Goal: Use online tool/utility: Utilize a website feature to perform a specific function

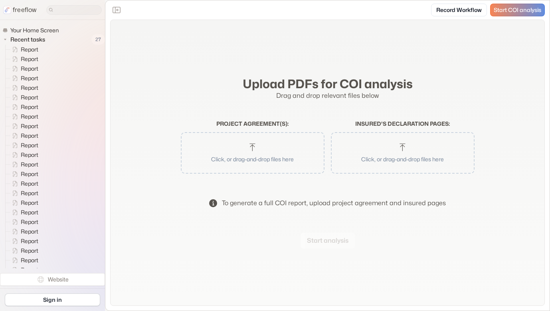
click at [276, 157] on p "Click, or drag-and-drop files here" at bounding box center [252, 159] width 123 height 8
click at [327, 242] on button "Start analysis" at bounding box center [328, 241] width 54 height 16
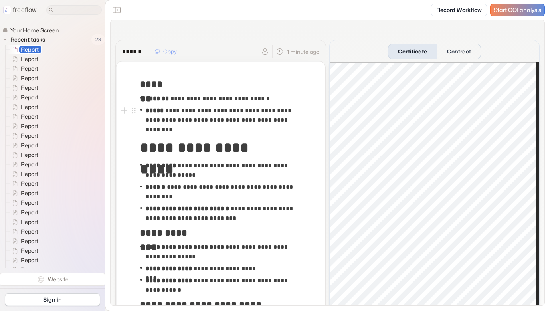
drag, startPoint x: 139, startPoint y: 83, endPoint x: 180, endPoint y: 108, distance: 48.5
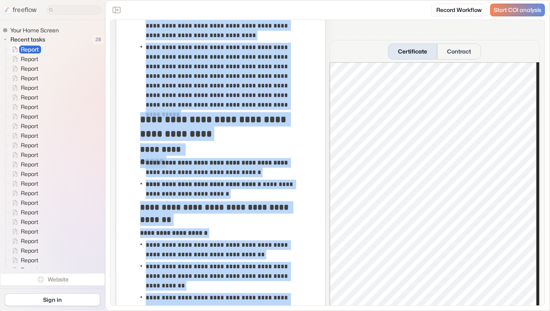
scroll to position [1454, 0]
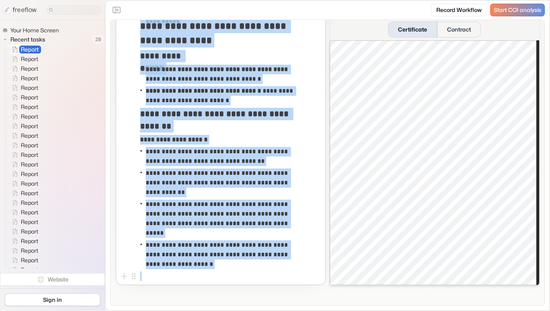
drag, startPoint x: 142, startPoint y: 85, endPoint x: 205, endPoint y: 277, distance: 201.9
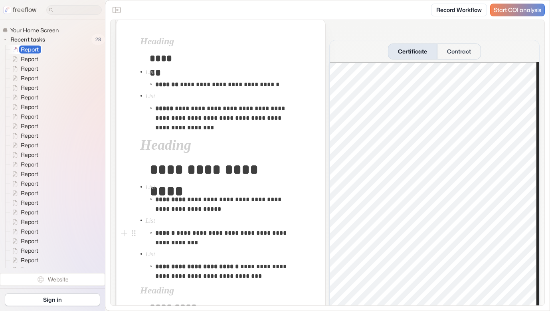
scroll to position [0, 0]
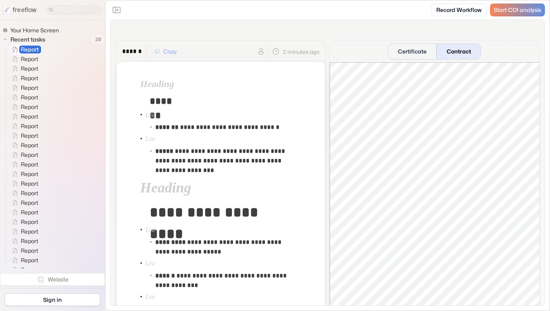
click at [451, 49] on button "Contract" at bounding box center [459, 52] width 44 height 16
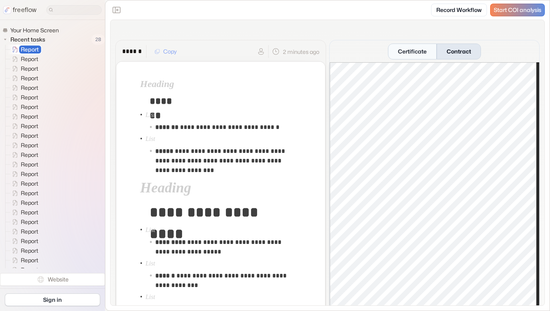
click at [398, 50] on button "Certificate" at bounding box center [412, 52] width 49 height 16
click at [169, 49] on button "Copy" at bounding box center [166, 51] width 32 height 13
